Goal: Information Seeking & Learning: Learn about a topic

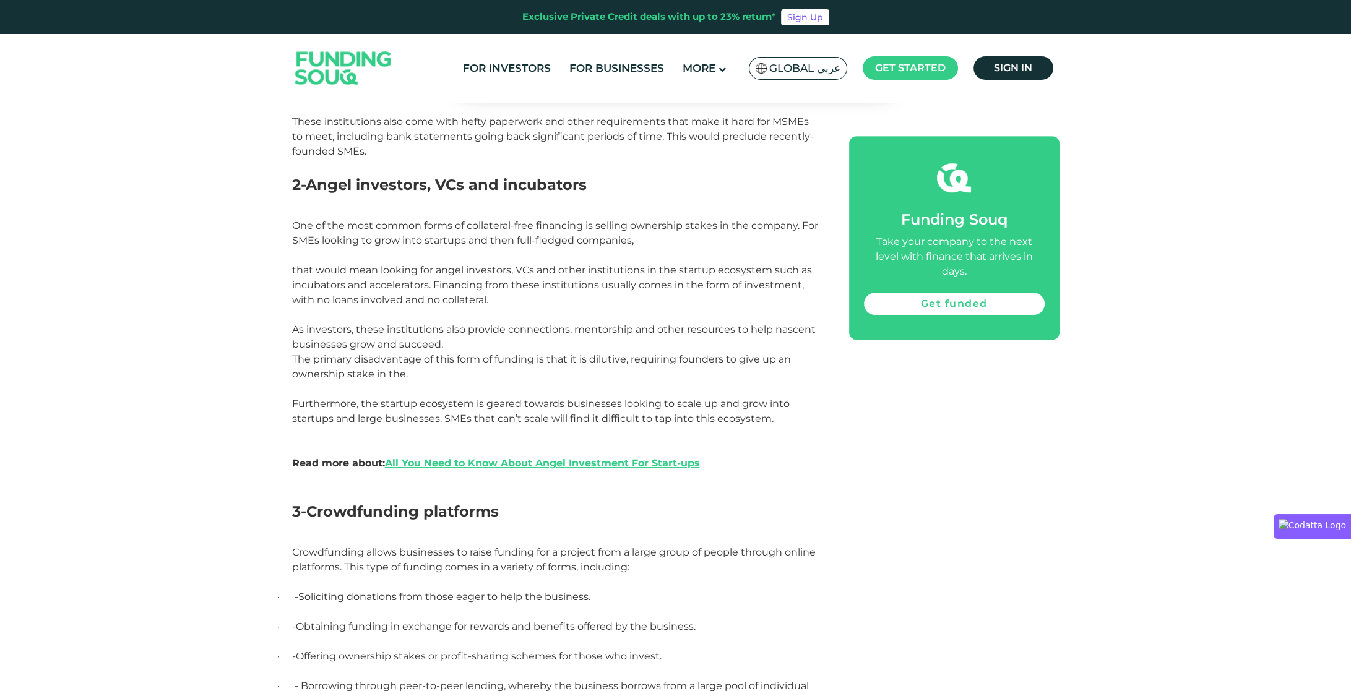
scroll to position [1134, 0]
click at [528, 464] on link "All You Need to Know About Angel Investment For Start-ups" at bounding box center [542, 463] width 315 height 12
click at [475, 400] on span "The primary disadvantage of this form of funding is that it is dilutive, requir…" at bounding box center [541, 411] width 499 height 116
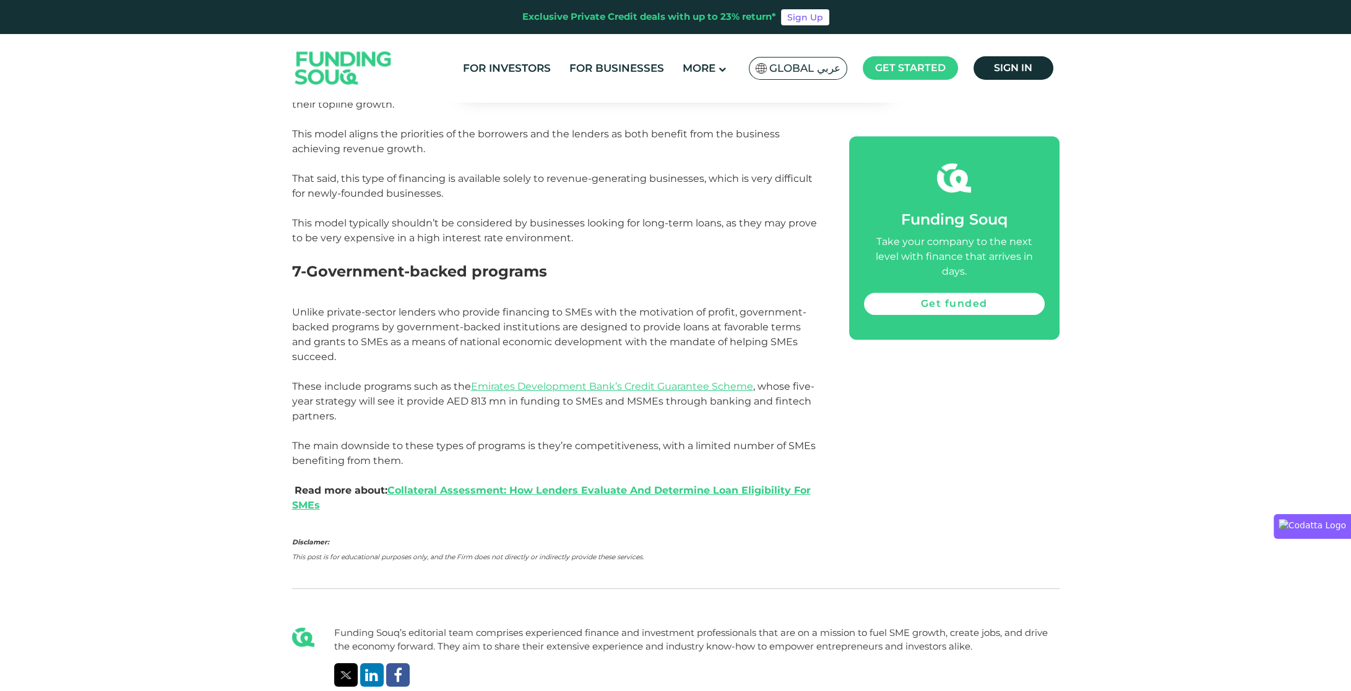
scroll to position [2327, 0]
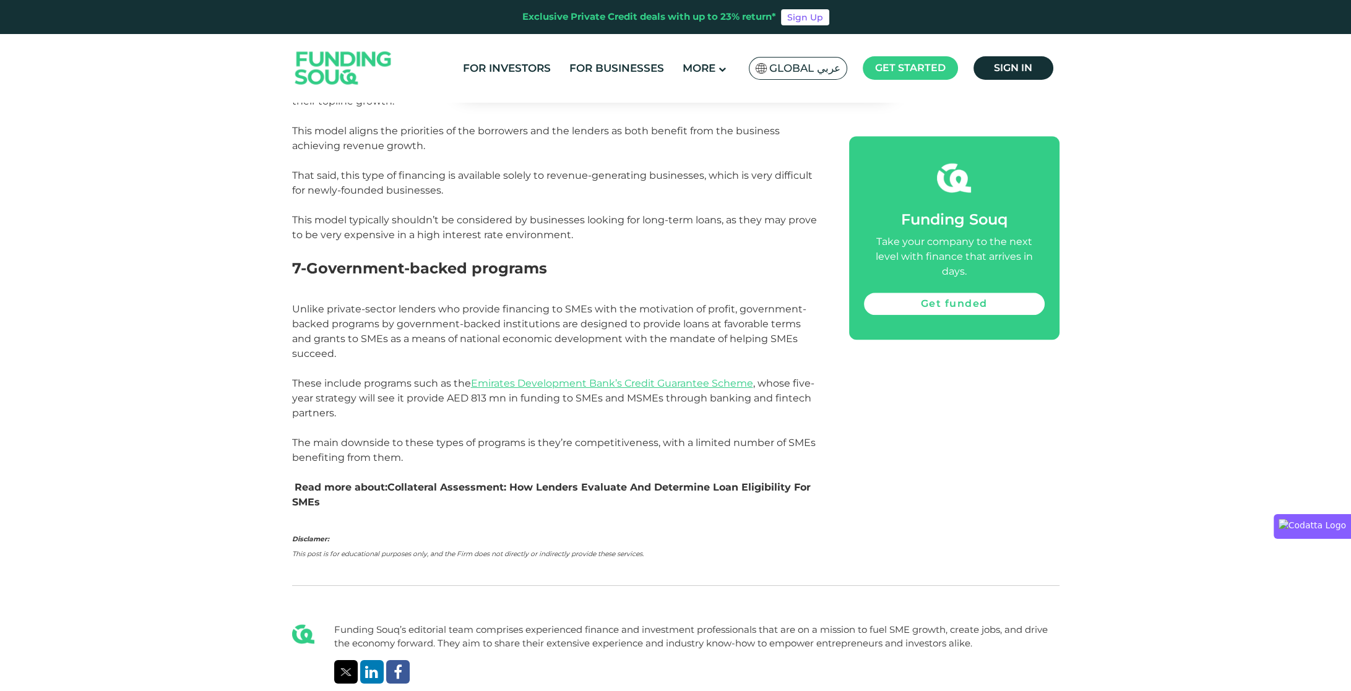
click at [556, 481] on link "Collateral Assessment: How Lenders Evaluate And Determine Loan Eligibility For …" at bounding box center [551, 494] width 519 height 27
click at [543, 377] on span "Emirates Development Bank’s Credit Guarantee Scheme" at bounding box center [612, 383] width 282 height 12
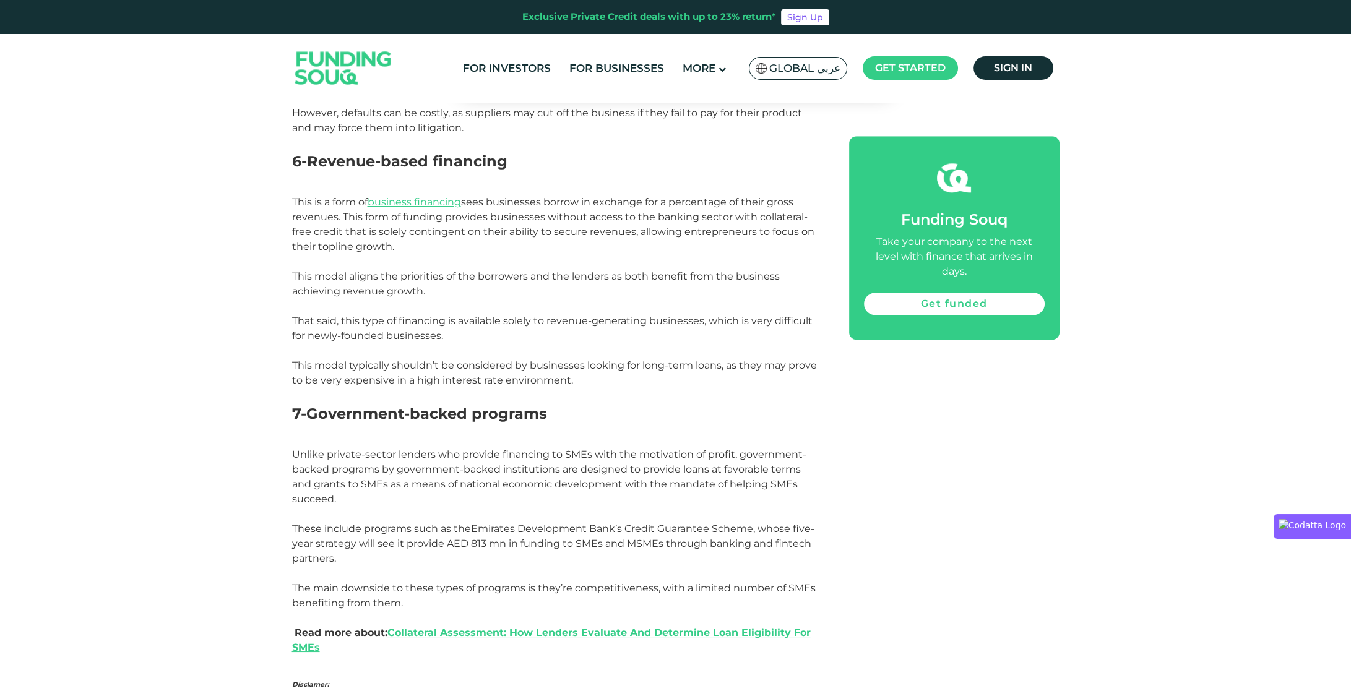
scroll to position [2177, 0]
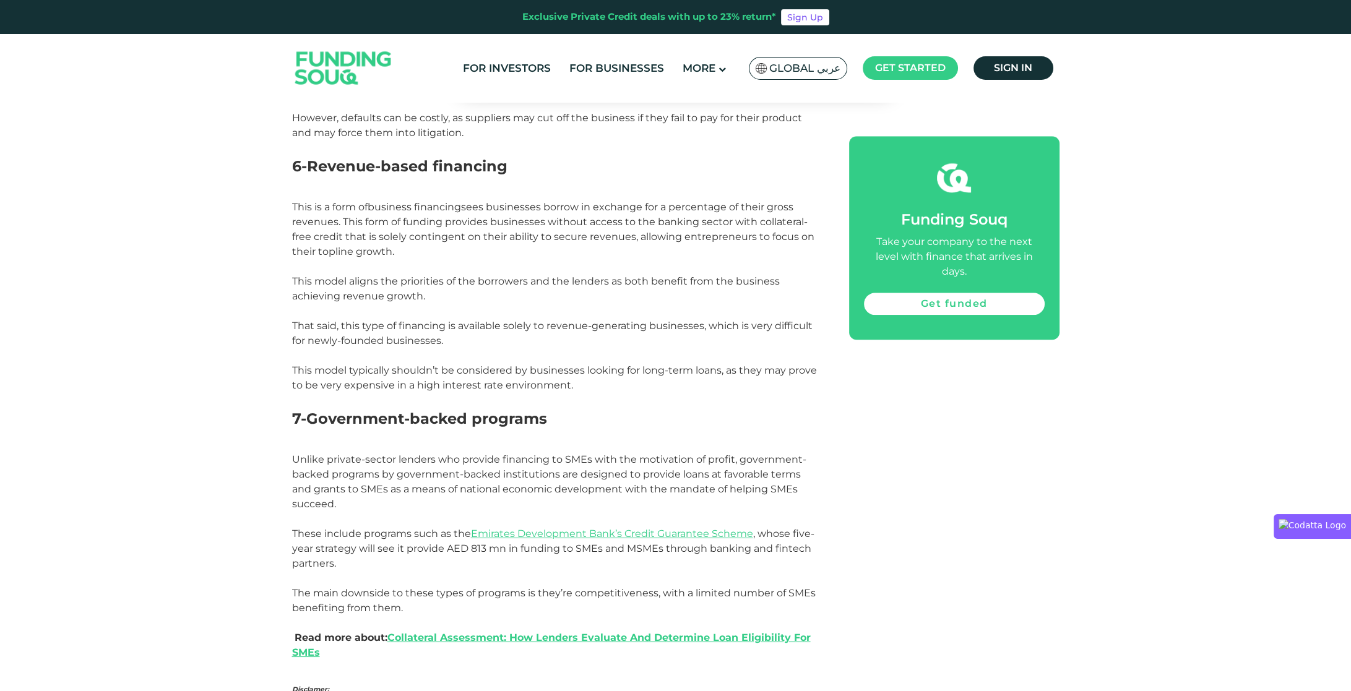
click at [431, 207] on link "business financing" at bounding box center [414, 207] width 93 height 12
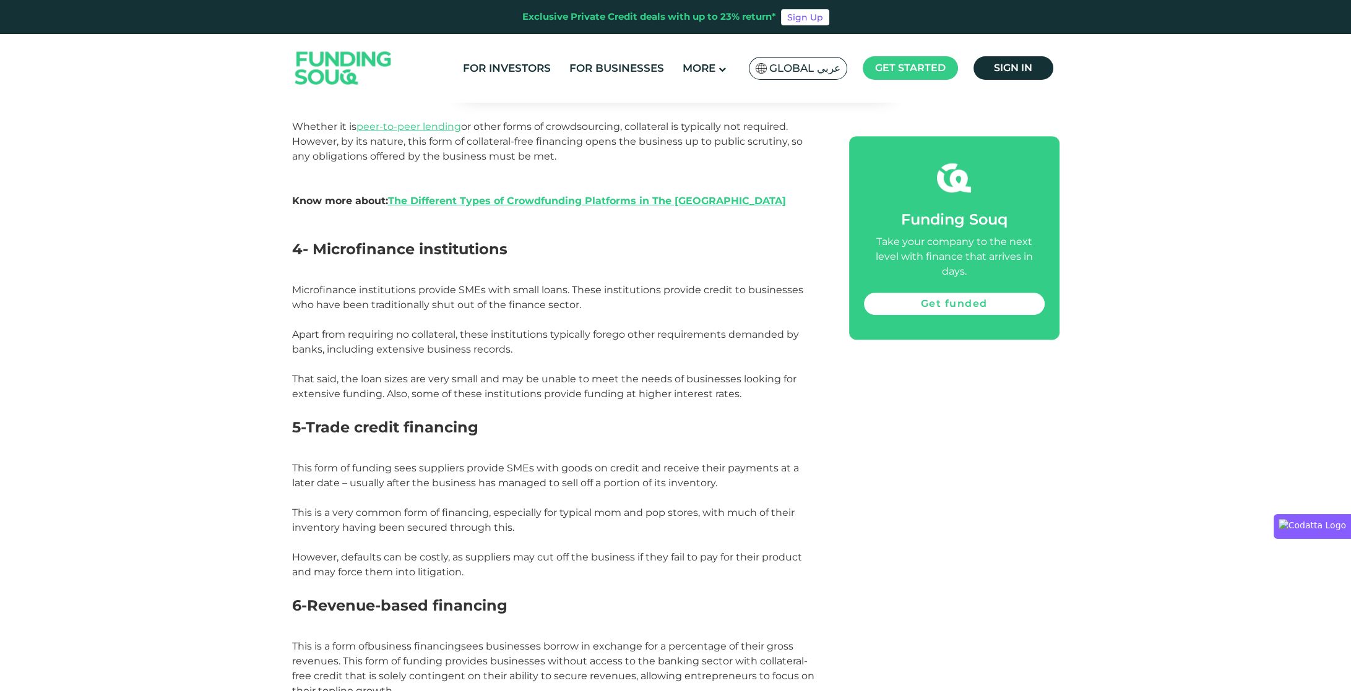
scroll to position [1739, 0]
click at [475, 457] on h2 "5-Trade credit financing" at bounding box center [556, 437] width 529 height 45
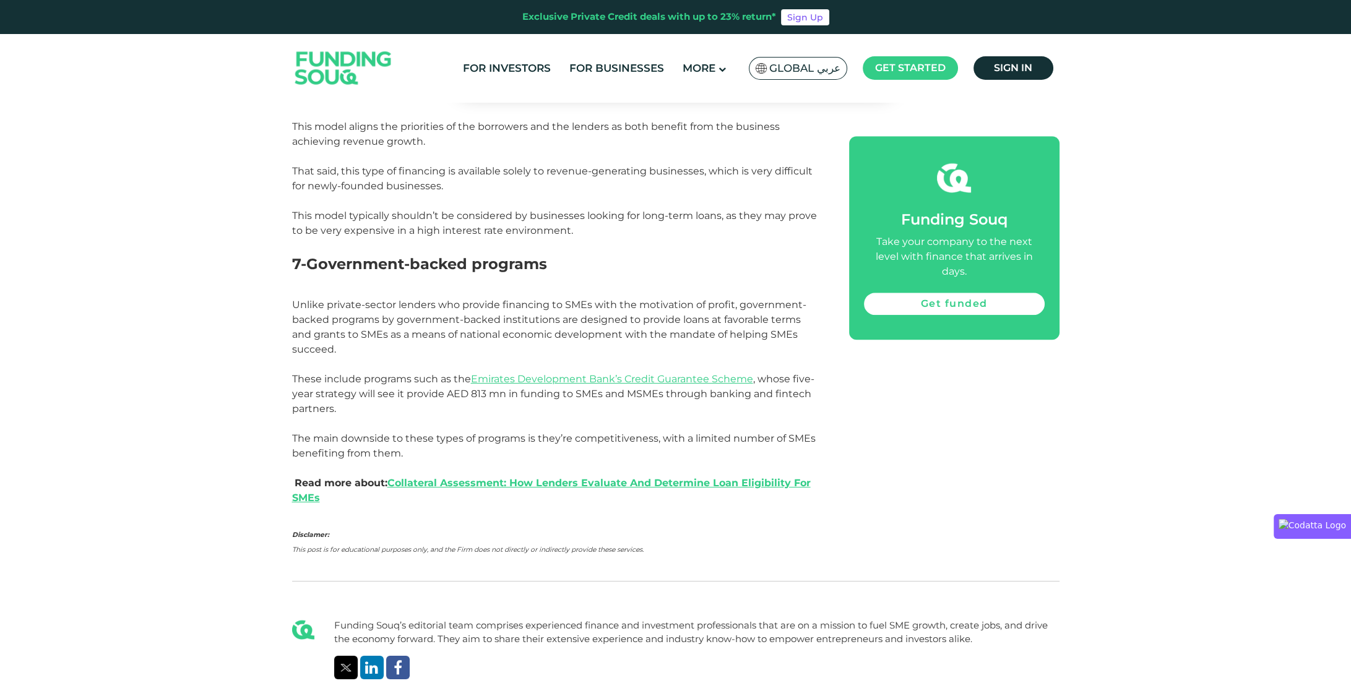
scroll to position [2332, 0]
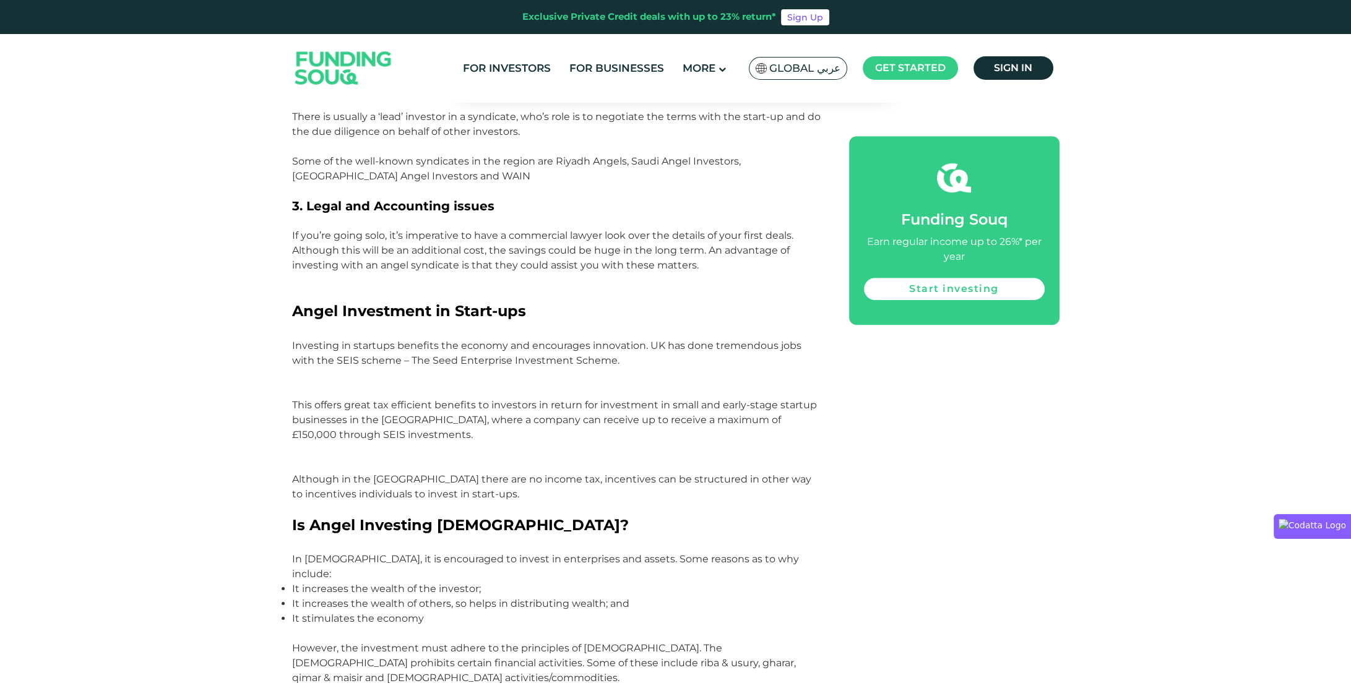
scroll to position [1357, 0]
click at [384, 580] on p "It increases the wealth of the investor;" at bounding box center [556, 587] width 529 height 15
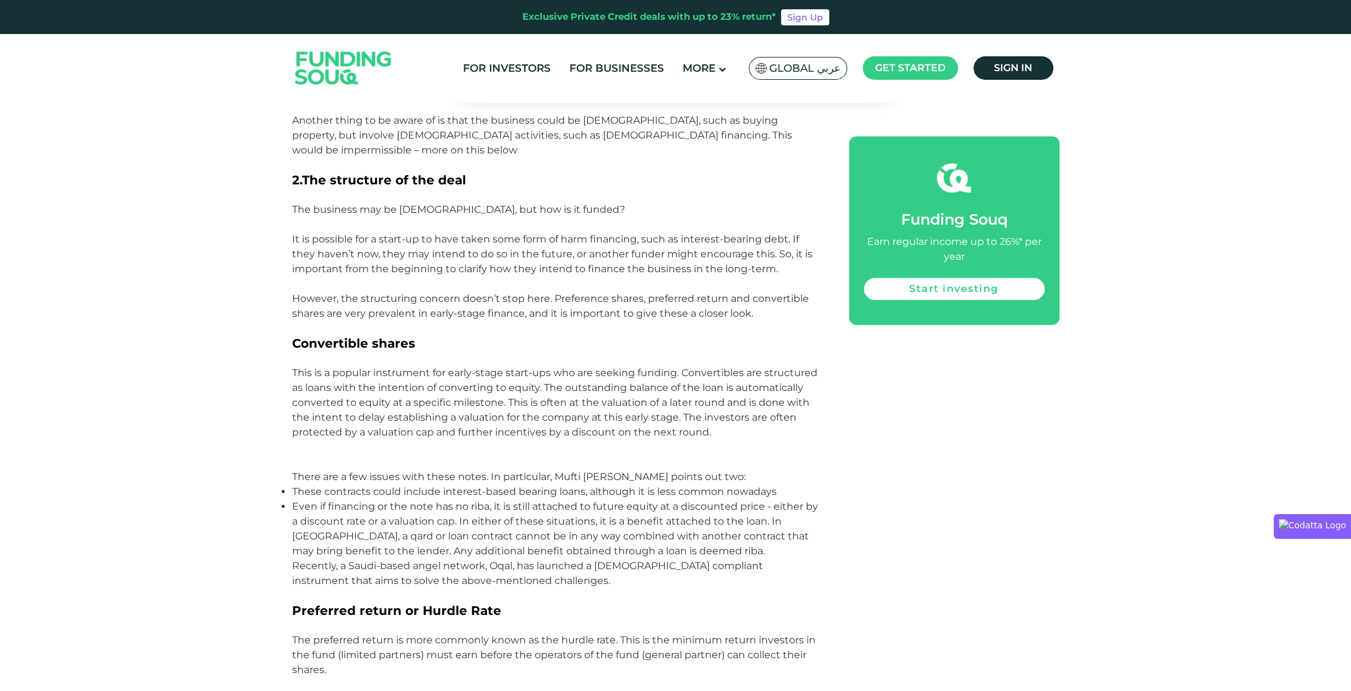
scroll to position [2077, 0]
click at [543, 350] on p "This is a popular instrument for early-stage start-ups who are seeking funding.…" at bounding box center [556, 394] width 529 height 89
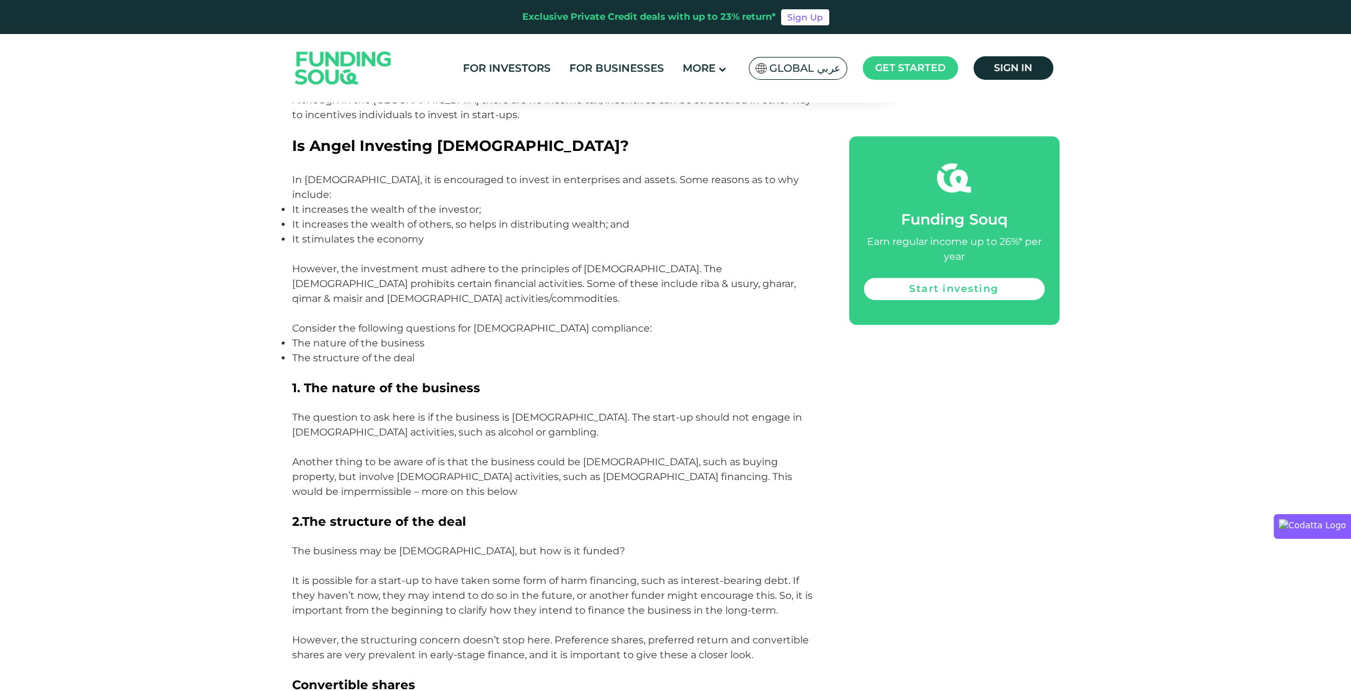
scroll to position [1710, 0]
